Goal: Task Accomplishment & Management: Use online tool/utility

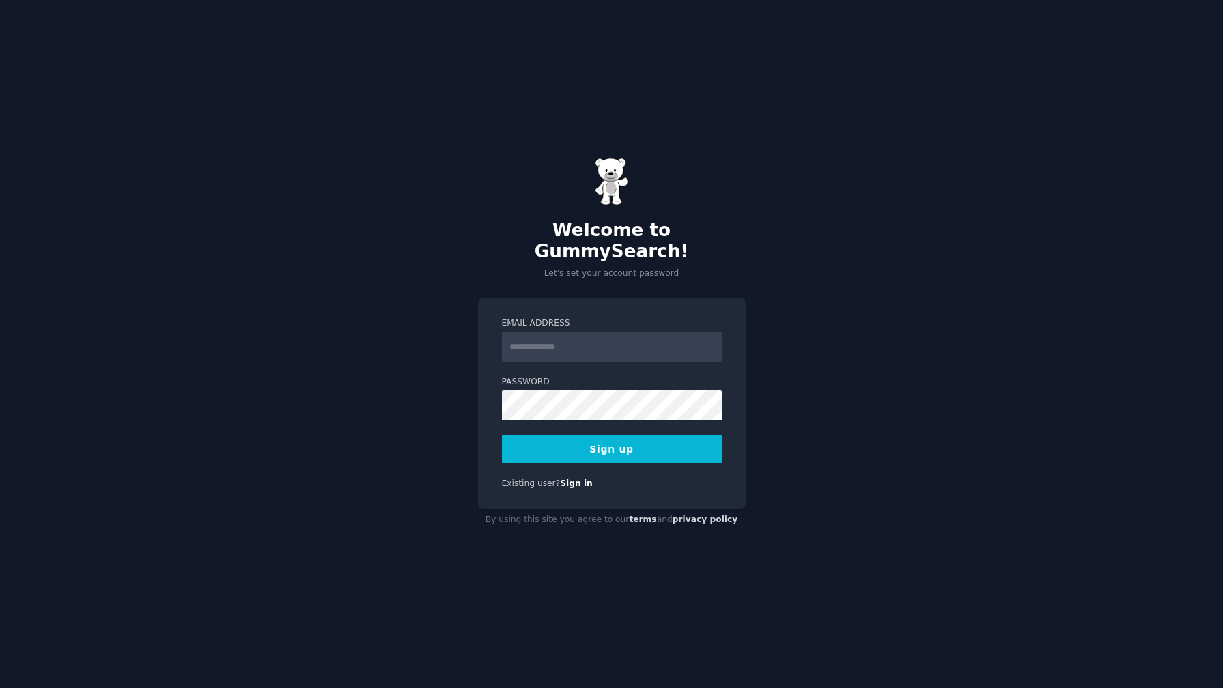
click at [520, 336] on input "Email Address" at bounding box center [612, 347] width 220 height 30
click at [441, 340] on div "Welcome to GummySearch! Let's set your account password Email Address Password …" at bounding box center [611, 344] width 1223 height 688
click at [541, 318] on label "Email Address" at bounding box center [612, 324] width 220 height 12
click at [541, 332] on input "Email Address" at bounding box center [612, 347] width 220 height 30
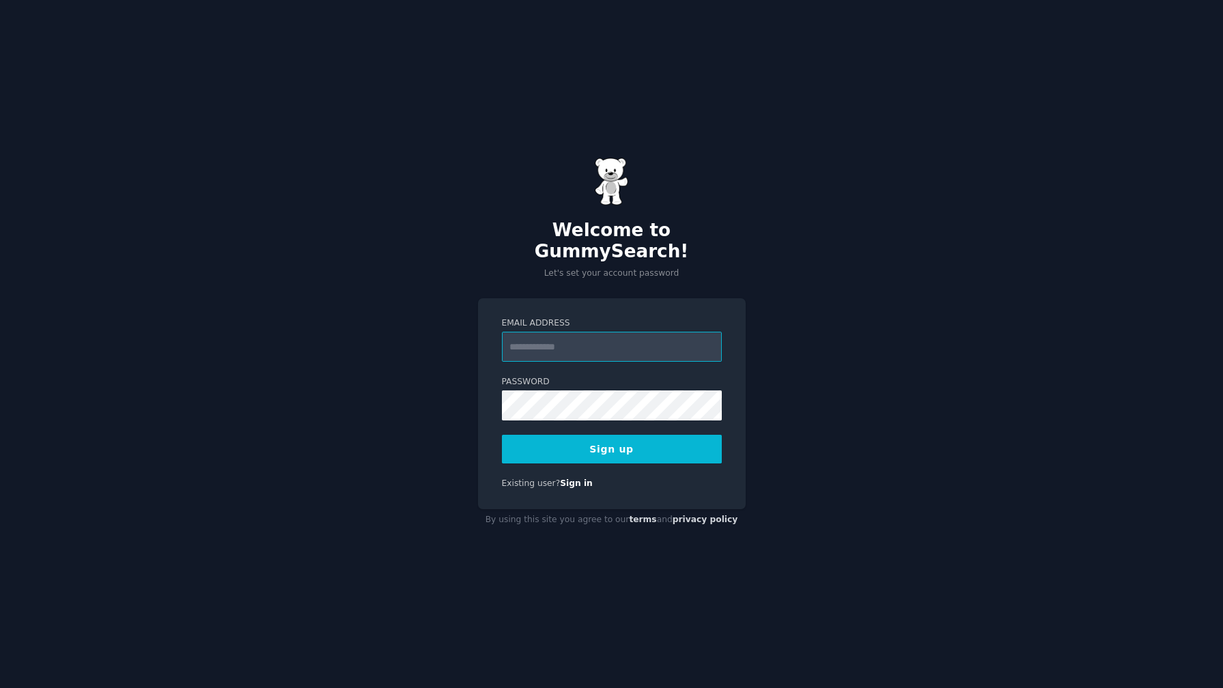
click at [552, 332] on input "Email Address" at bounding box center [612, 347] width 220 height 30
type input "**********"
click at [502, 435] on button "Sign up" at bounding box center [612, 449] width 220 height 29
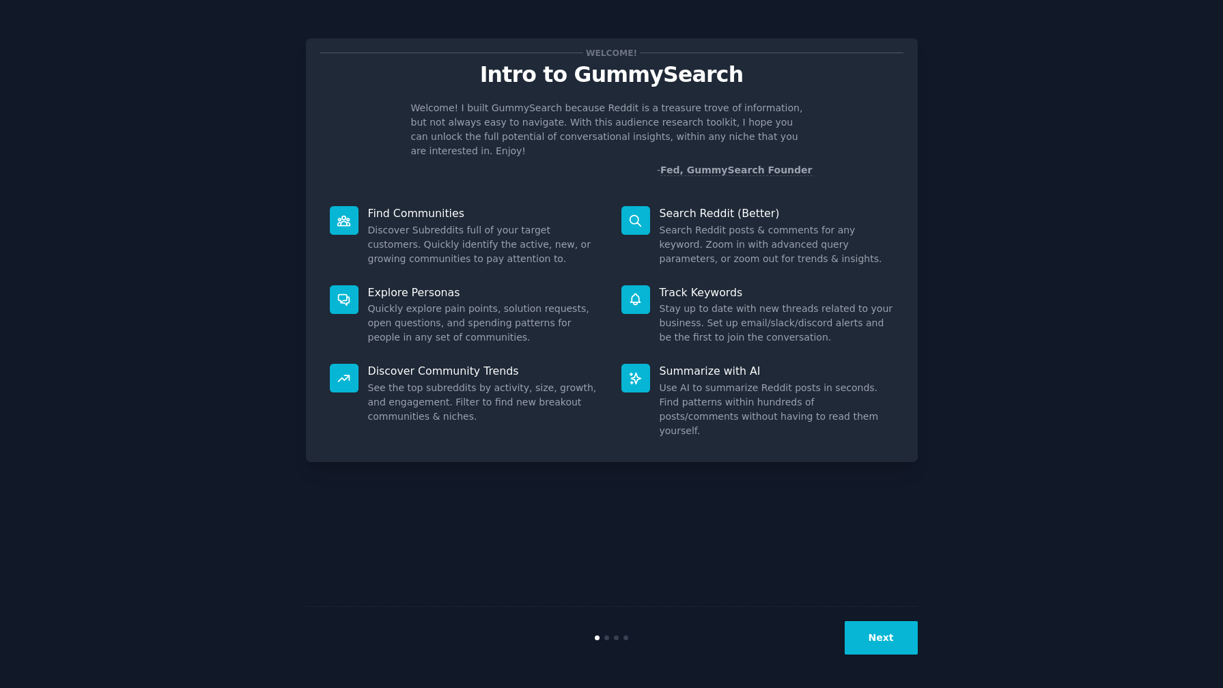
click at [887, 632] on button "Next" at bounding box center [881, 637] width 73 height 33
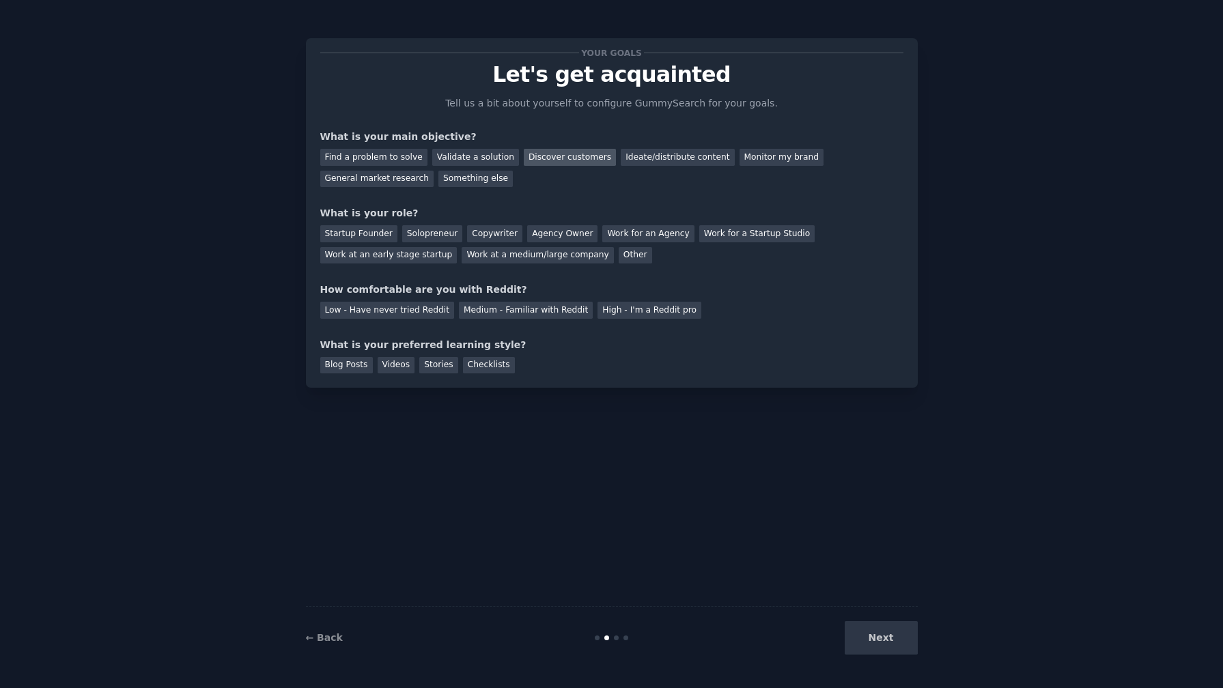
click at [535, 153] on div "Discover customers" at bounding box center [570, 157] width 92 height 17
click at [428, 234] on div "Solopreneur" at bounding box center [432, 233] width 60 height 17
click at [501, 312] on div "Medium - Familiar with Reddit" at bounding box center [526, 310] width 134 height 17
click at [401, 366] on div "Videos" at bounding box center [397, 365] width 38 height 17
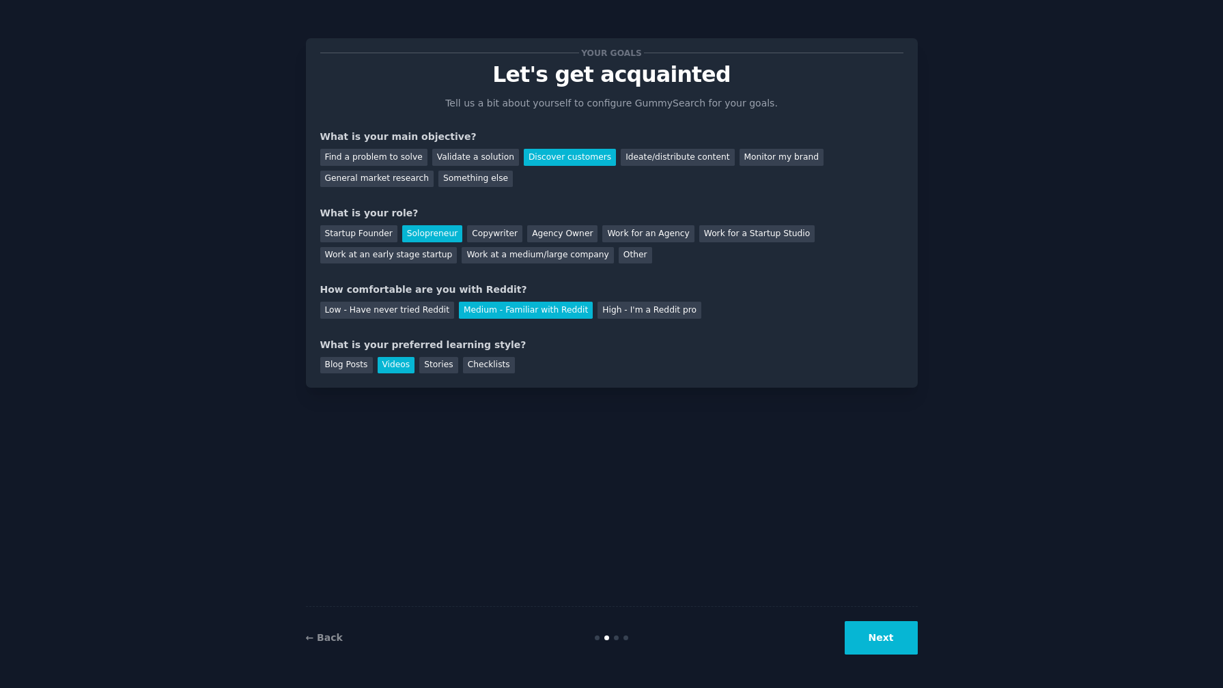
click at [896, 625] on button "Next" at bounding box center [881, 637] width 73 height 33
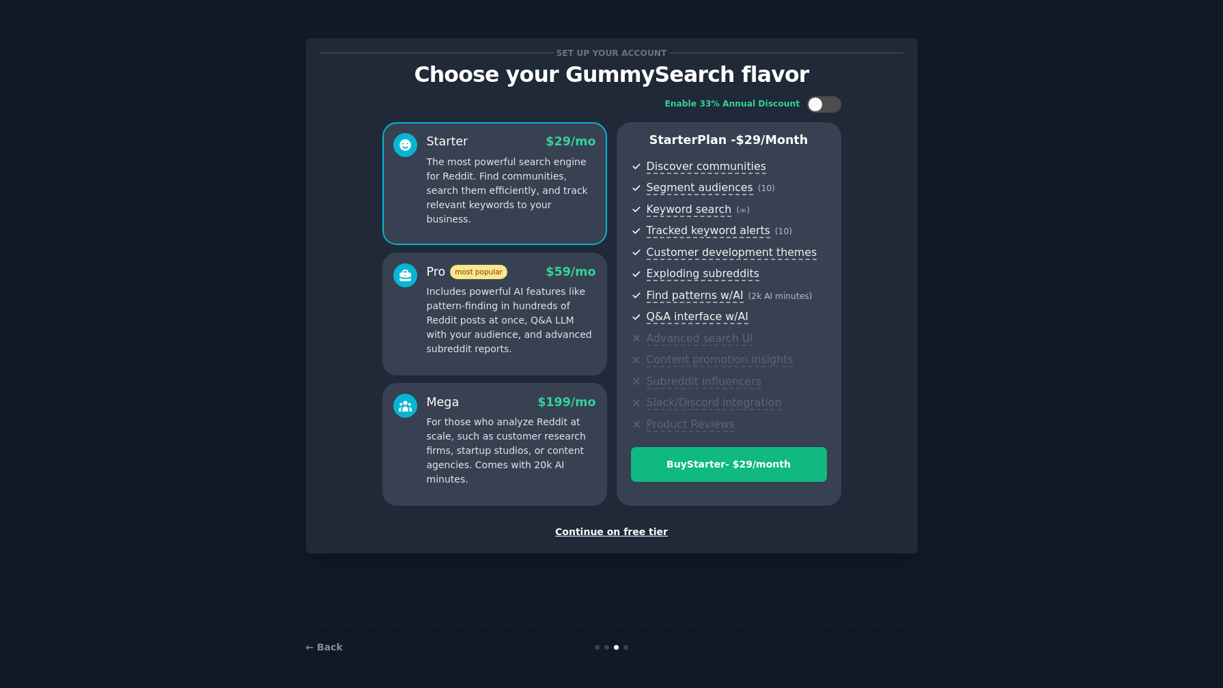
click at [622, 535] on div "Continue on free tier" at bounding box center [611, 532] width 583 height 14
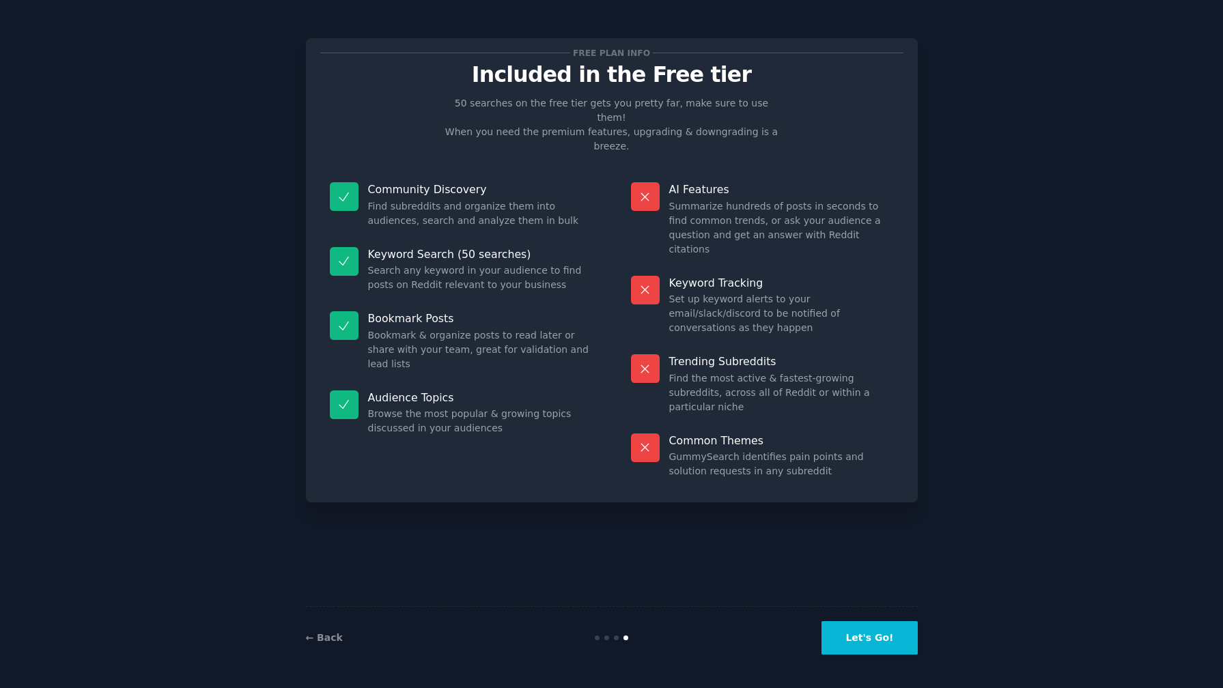
click at [841, 626] on button "Let's Go!" at bounding box center [869, 637] width 96 height 33
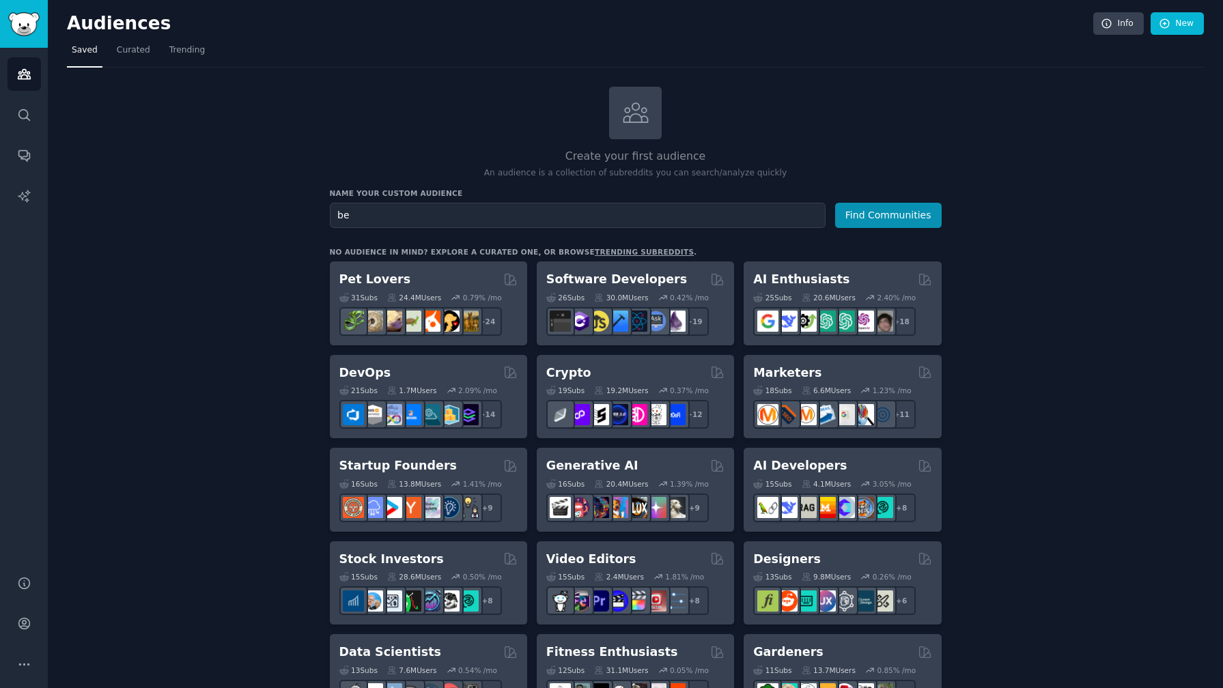
type input "b"
type input "type beats"
click at [835, 203] on button "Find Communities" at bounding box center [888, 215] width 107 height 25
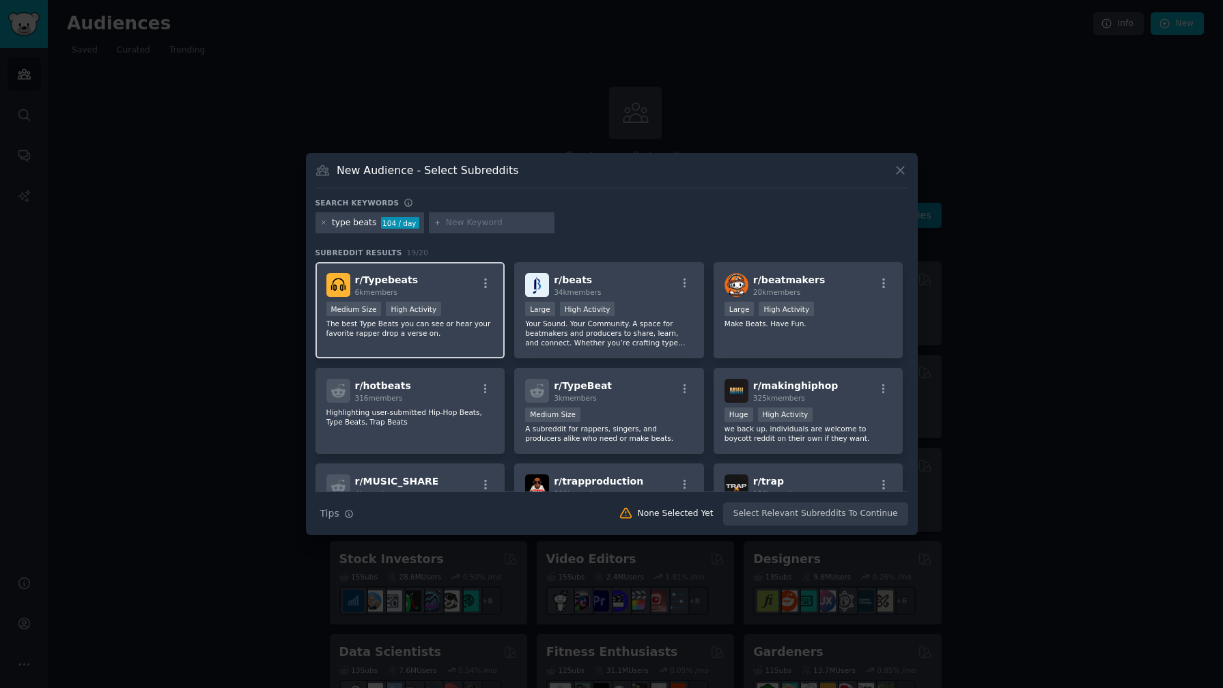
click at [443, 328] on p "The best Type Beats you can see or hear your favorite rapper drop a verse on." at bounding box center [410, 328] width 168 height 19
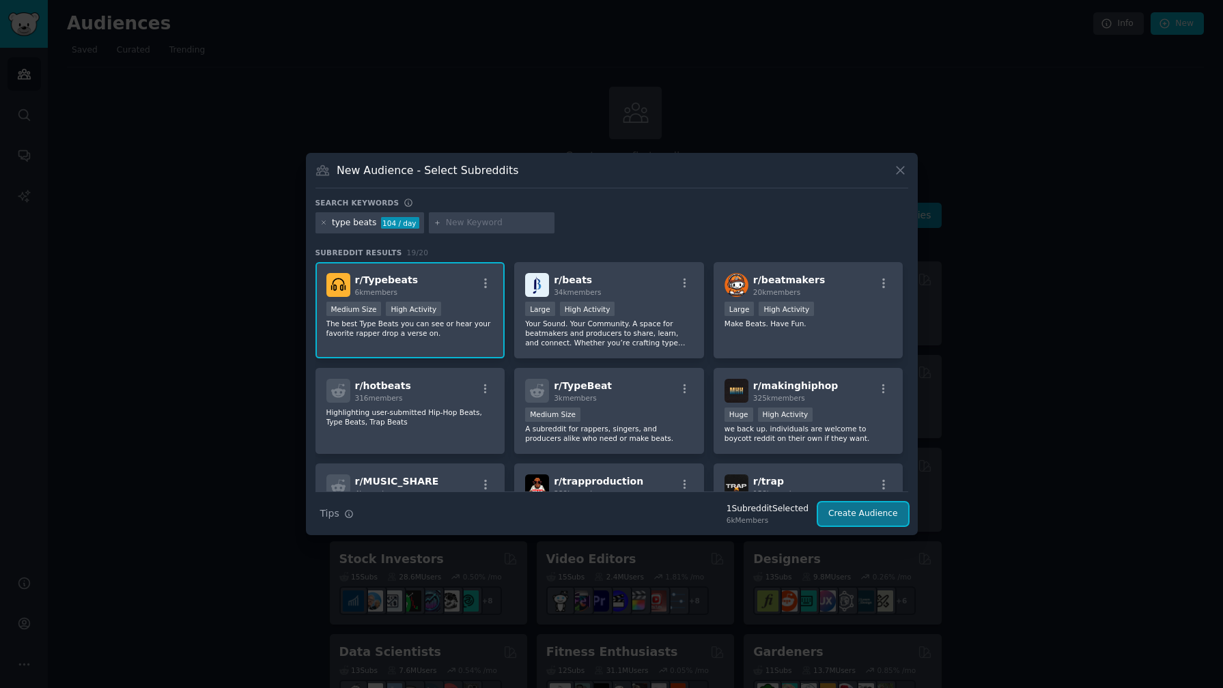
click at [837, 511] on button "Create Audience" at bounding box center [863, 514] width 90 height 23
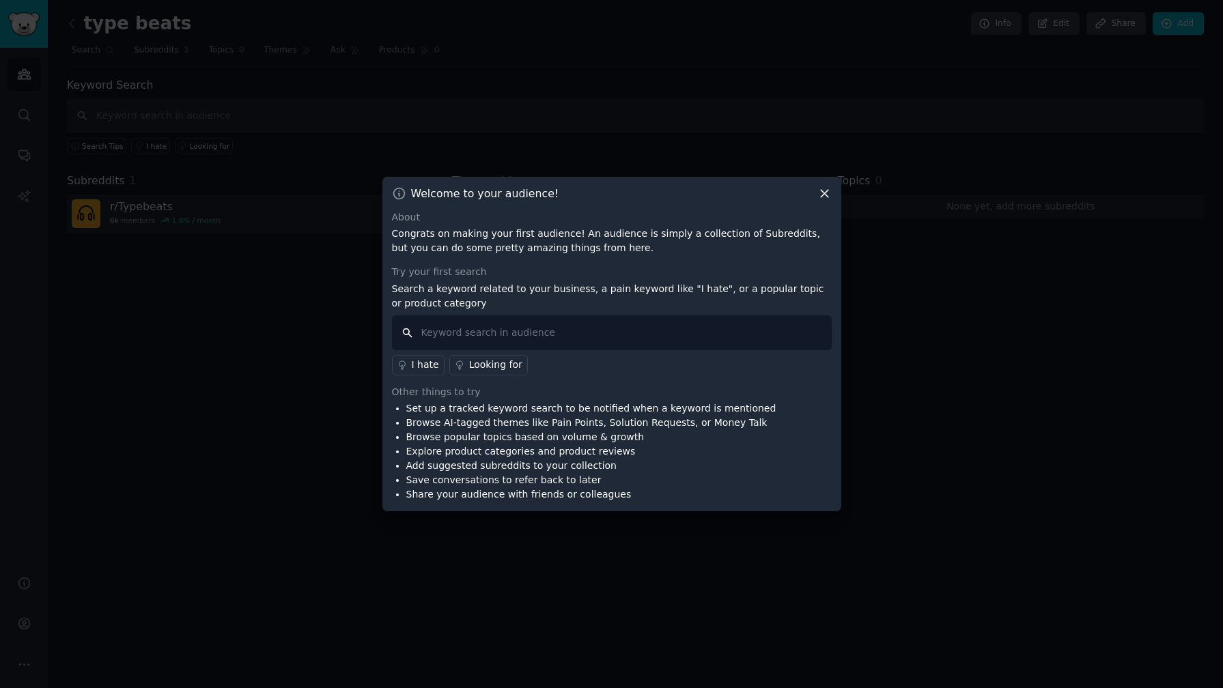
click at [475, 333] on input "text" at bounding box center [612, 332] width 440 height 35
click at [476, 333] on input "text" at bounding box center [612, 332] width 440 height 35
click at [444, 332] on input "text" at bounding box center [612, 332] width 440 height 35
click at [427, 365] on div "I hate" at bounding box center [425, 365] width 27 height 14
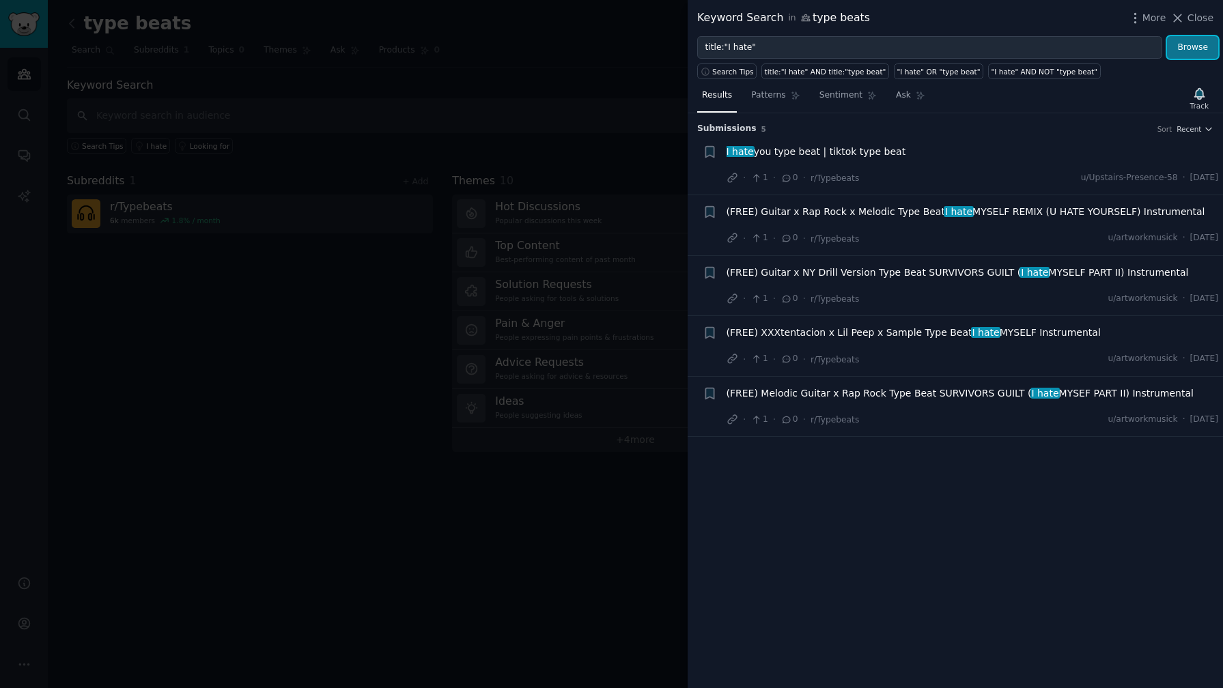
click at [1195, 47] on button "Browse" at bounding box center [1192, 47] width 51 height 23
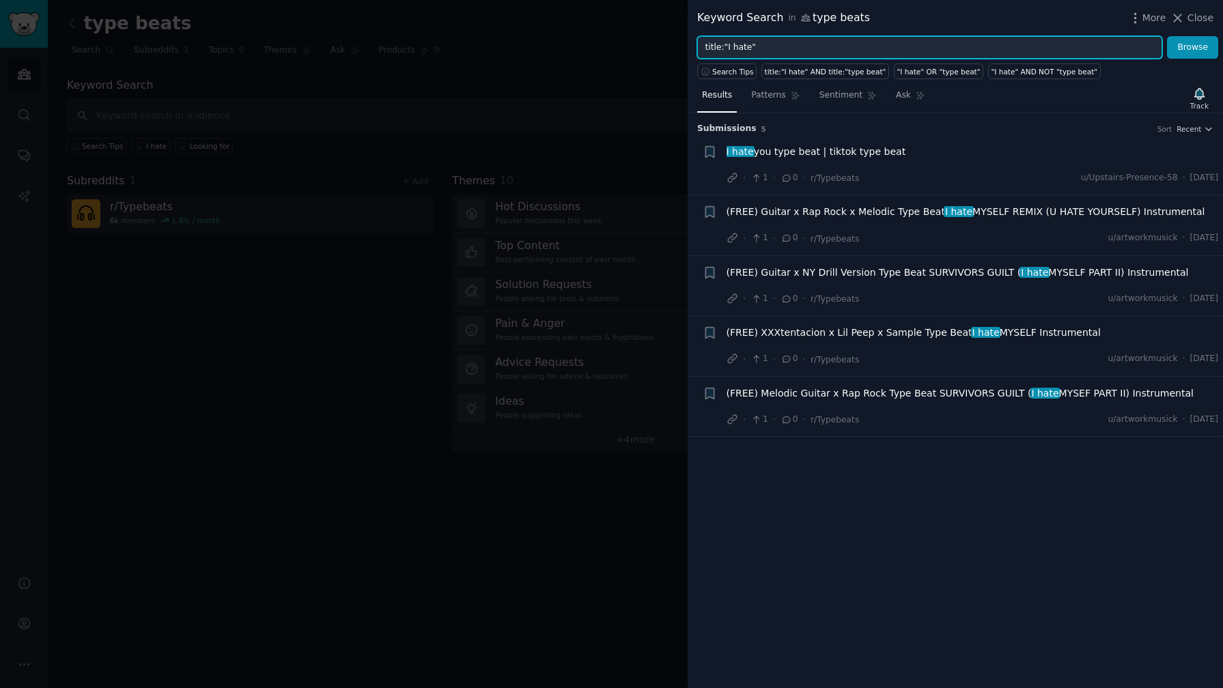
click at [742, 51] on input "title:"I hate"" at bounding box center [929, 47] width 465 height 23
type input "type"
click at [1167, 36] on button "Browse" at bounding box center [1192, 47] width 51 height 23
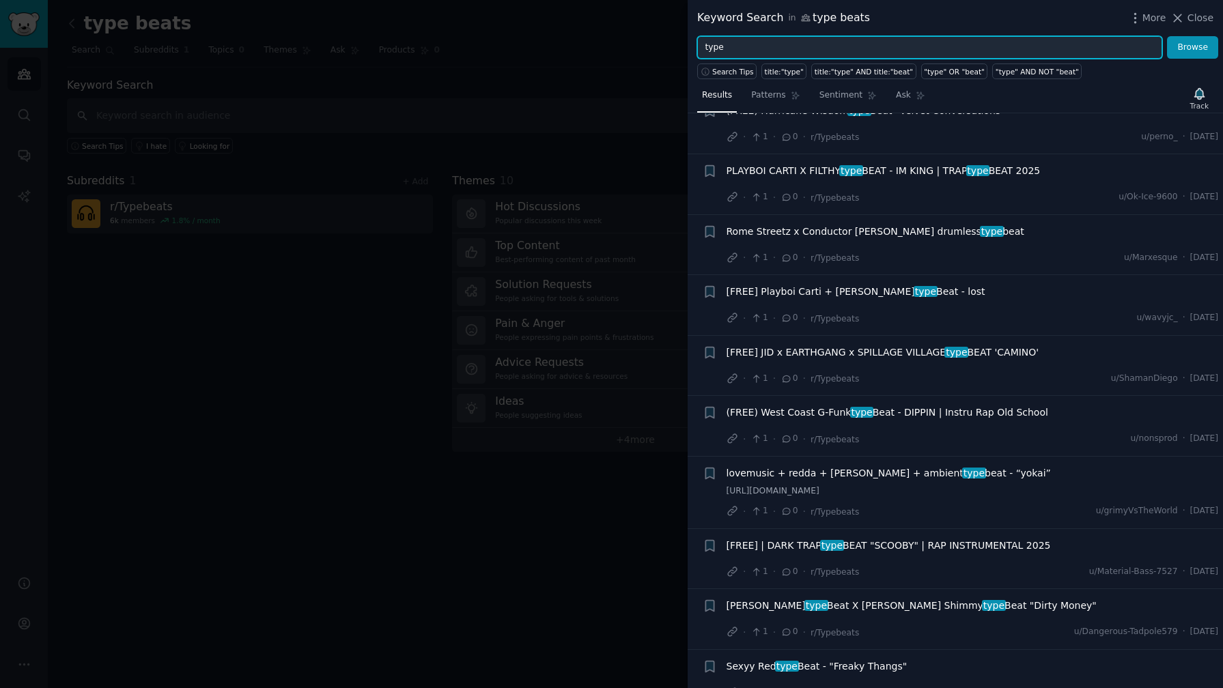
scroll to position [5623, 0]
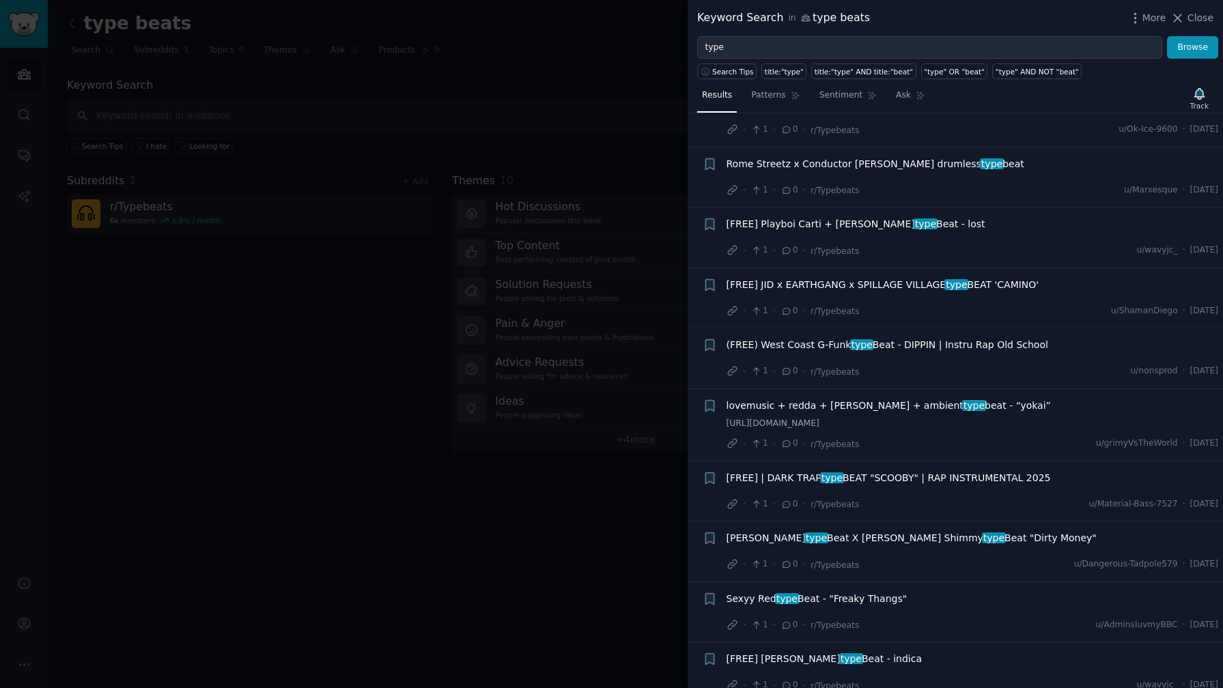
click at [768, 278] on span "[FREE] JID x EARTHGANG x SPILLAGE VILLAGE type BEAT 'CAMINO'" at bounding box center [883, 285] width 313 height 14
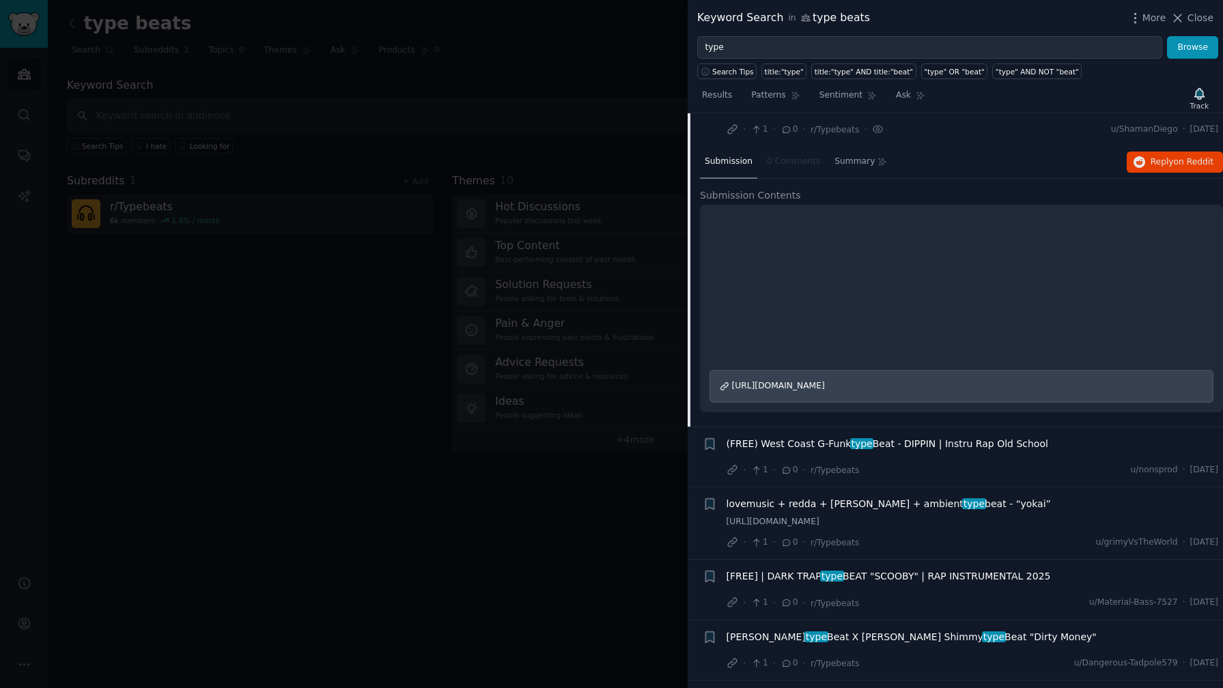
scroll to position [5904, 0]
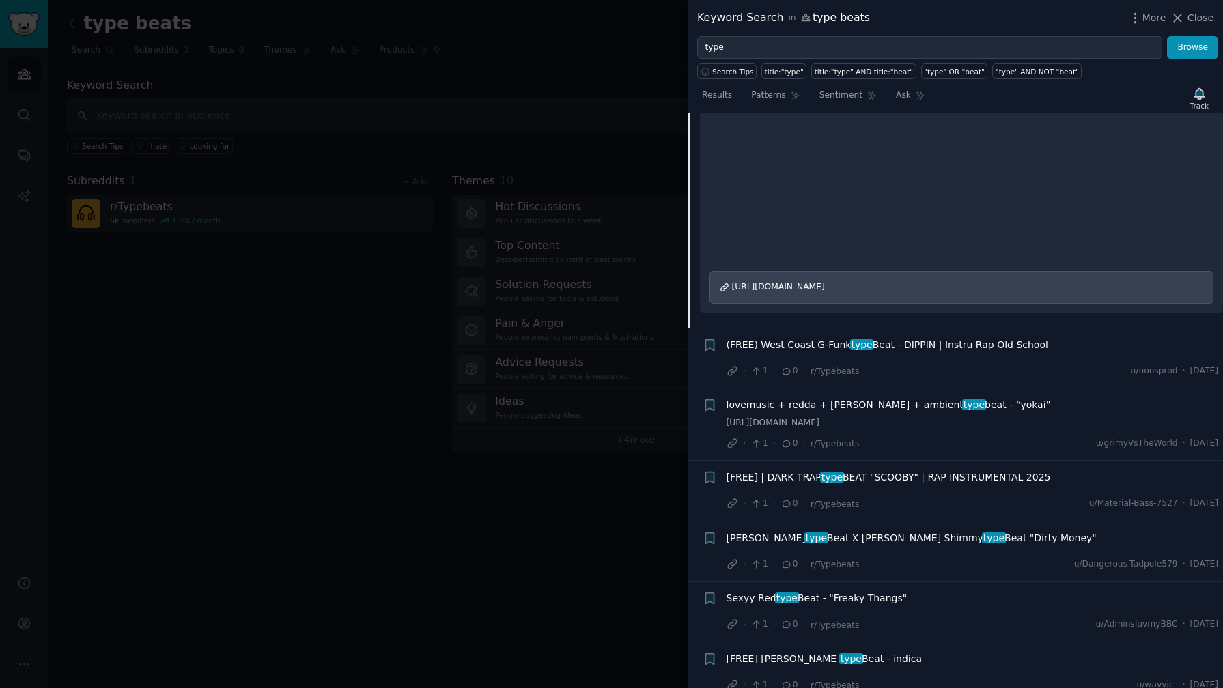
click at [352, 253] on div at bounding box center [611, 344] width 1223 height 688
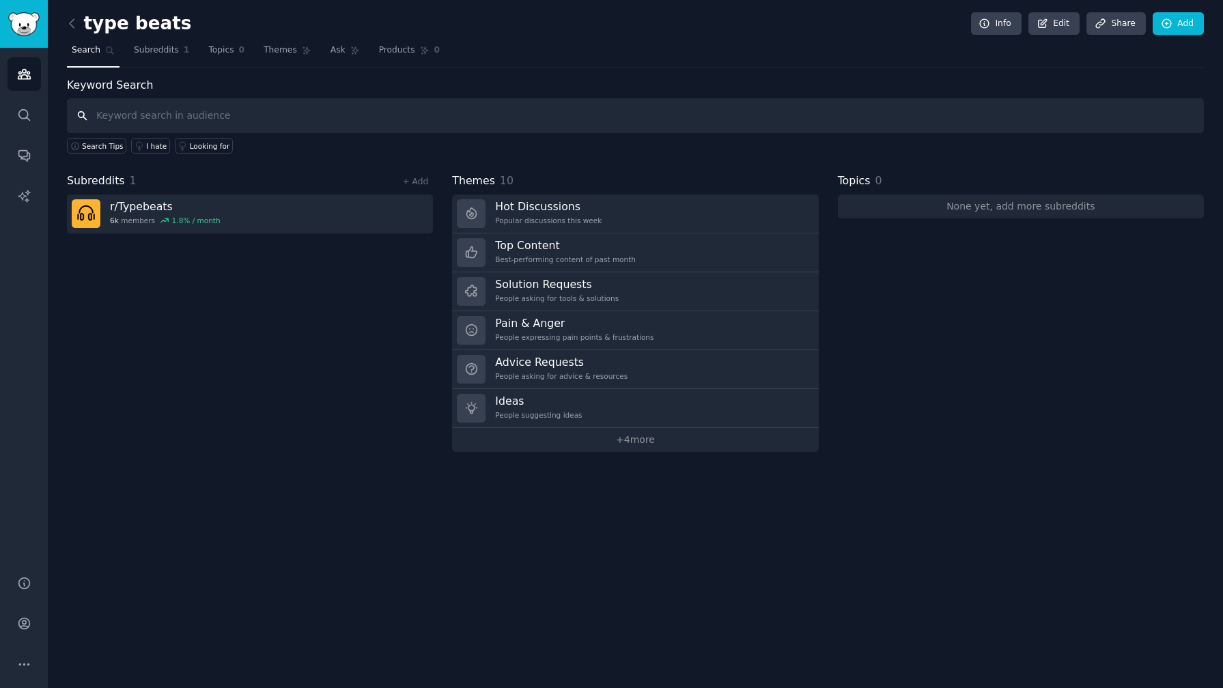
click at [162, 118] on input "text" at bounding box center [635, 115] width 1137 height 35
type input "buy beats online"
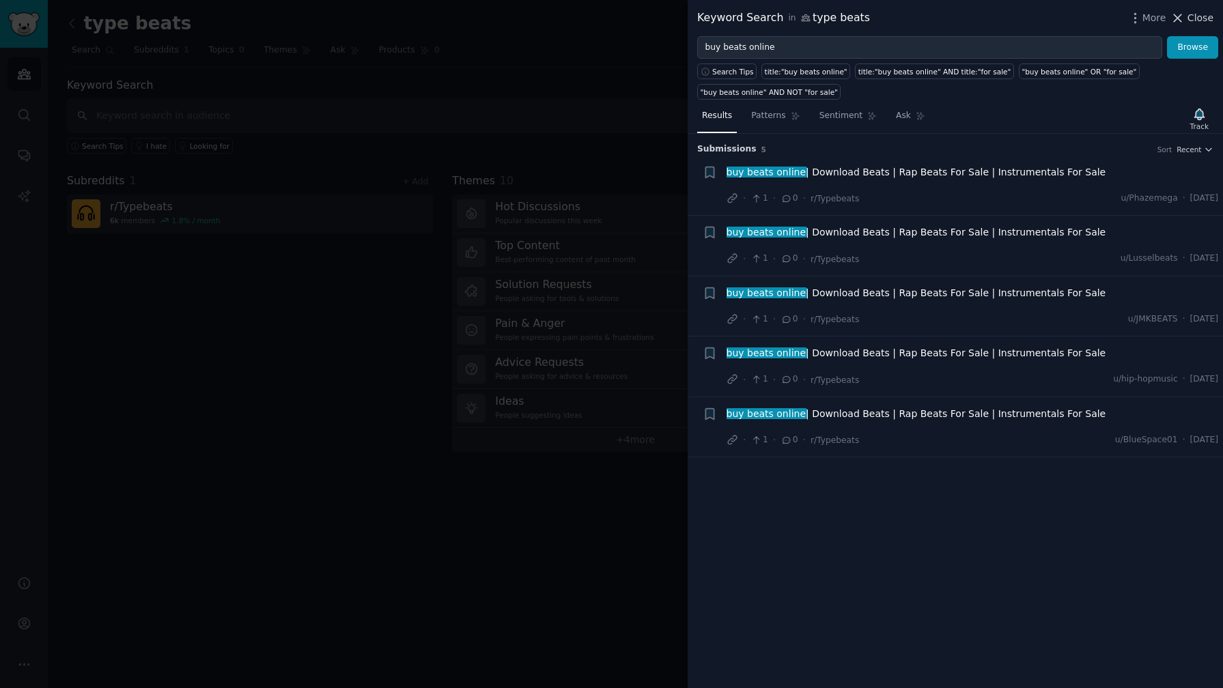
click at [1189, 20] on span "Close" at bounding box center [1200, 18] width 26 height 14
